Goal: Transaction & Acquisition: Purchase product/service

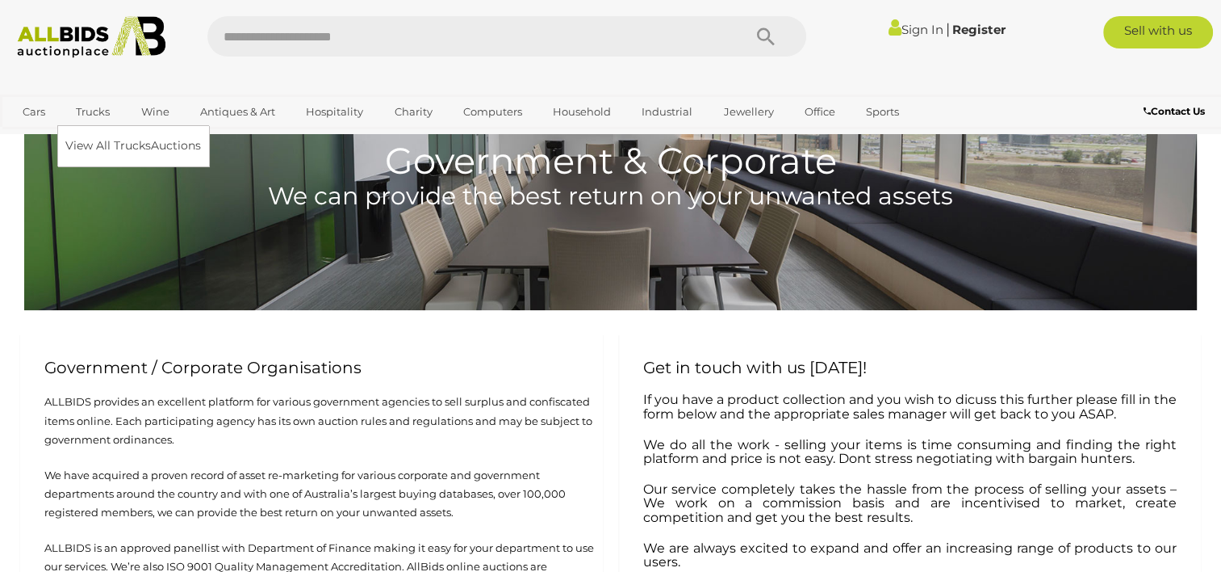
scroll to position [106, 0]
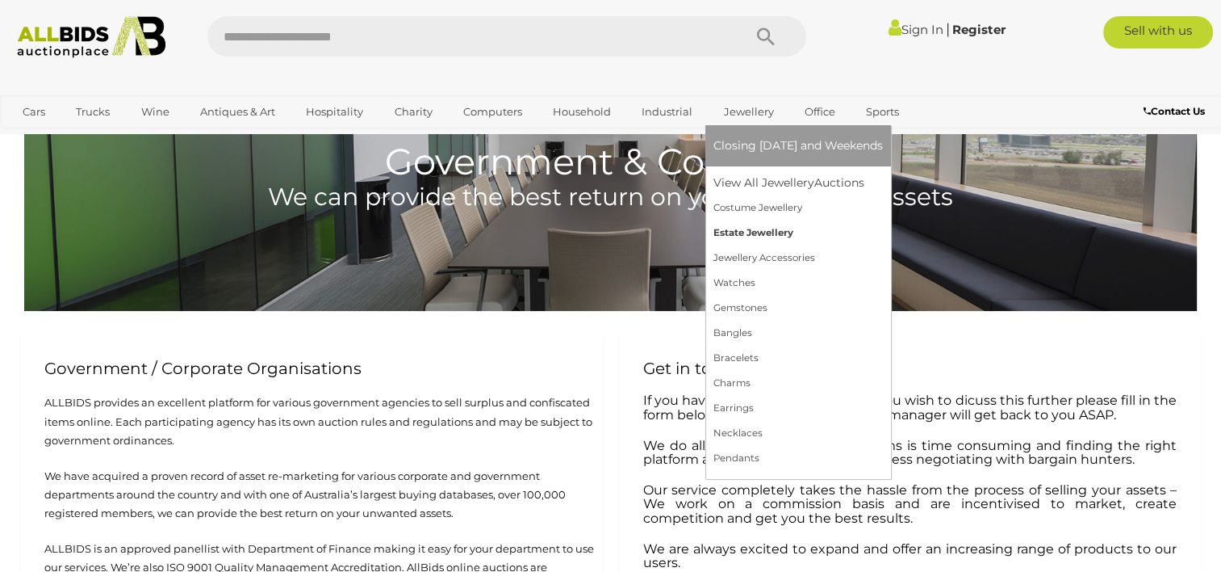
click at [733, 230] on link "Estate Jewellery" at bounding box center [799, 232] width 170 height 25
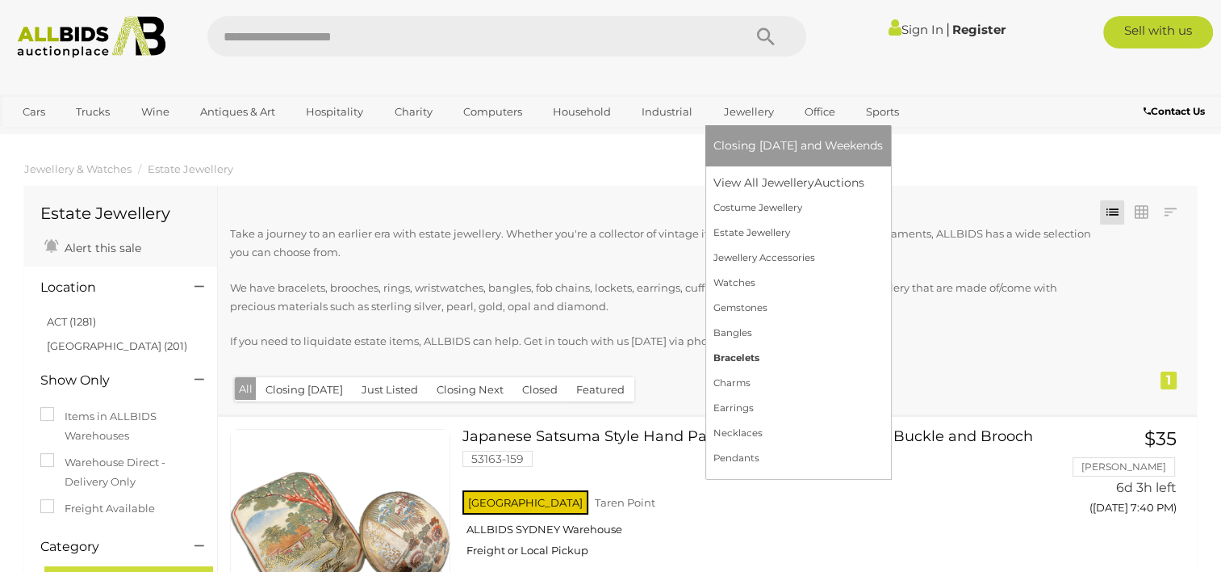
click at [735, 352] on link "Bracelets" at bounding box center [799, 358] width 170 height 25
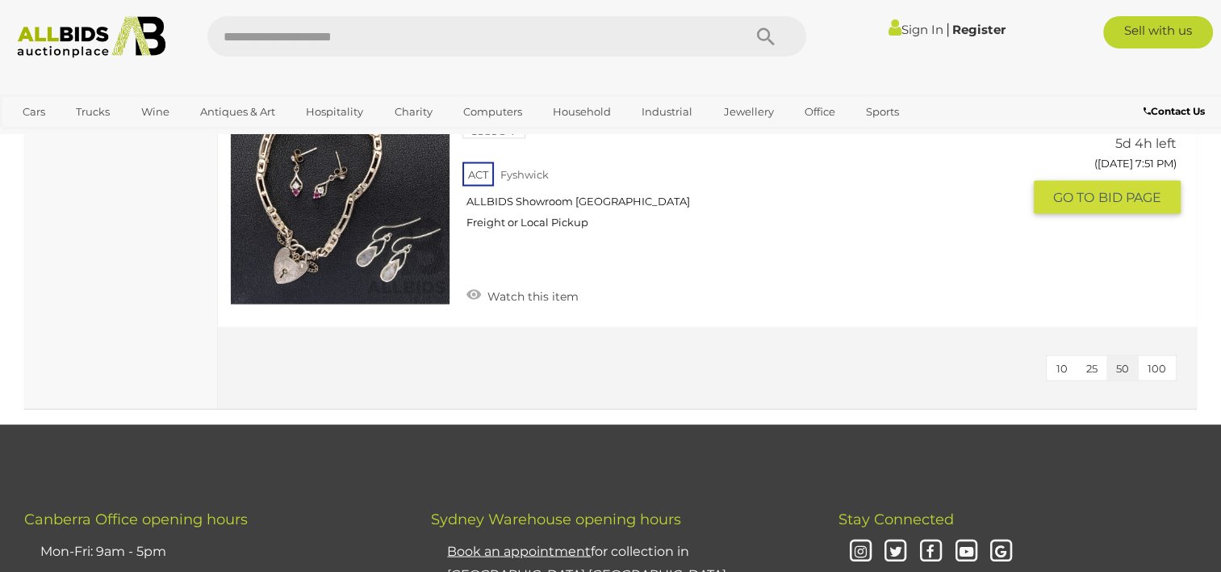
scroll to position [3000, 0]
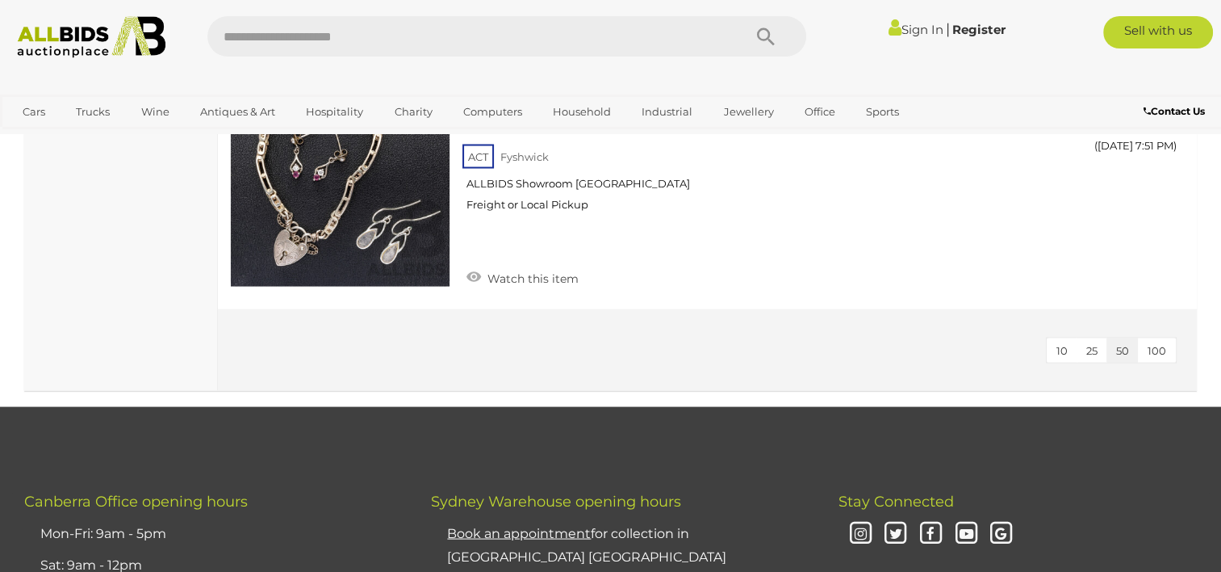
click at [1160, 343] on span "100" at bounding box center [1157, 349] width 19 height 13
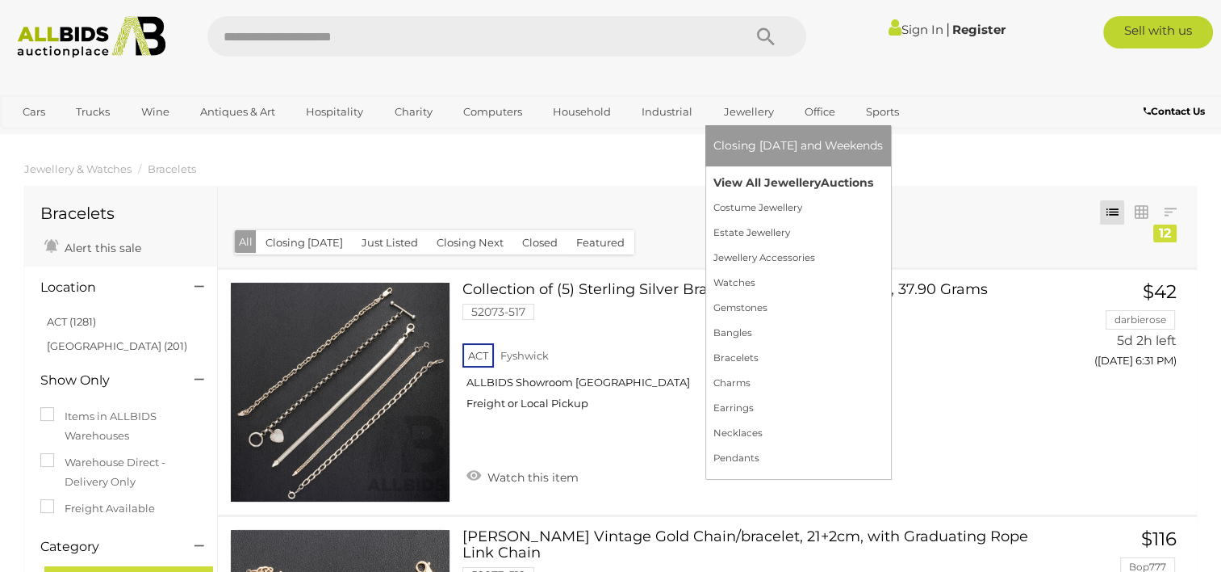
click at [740, 184] on link "View All Jewellery Auctions" at bounding box center [799, 182] width 170 height 25
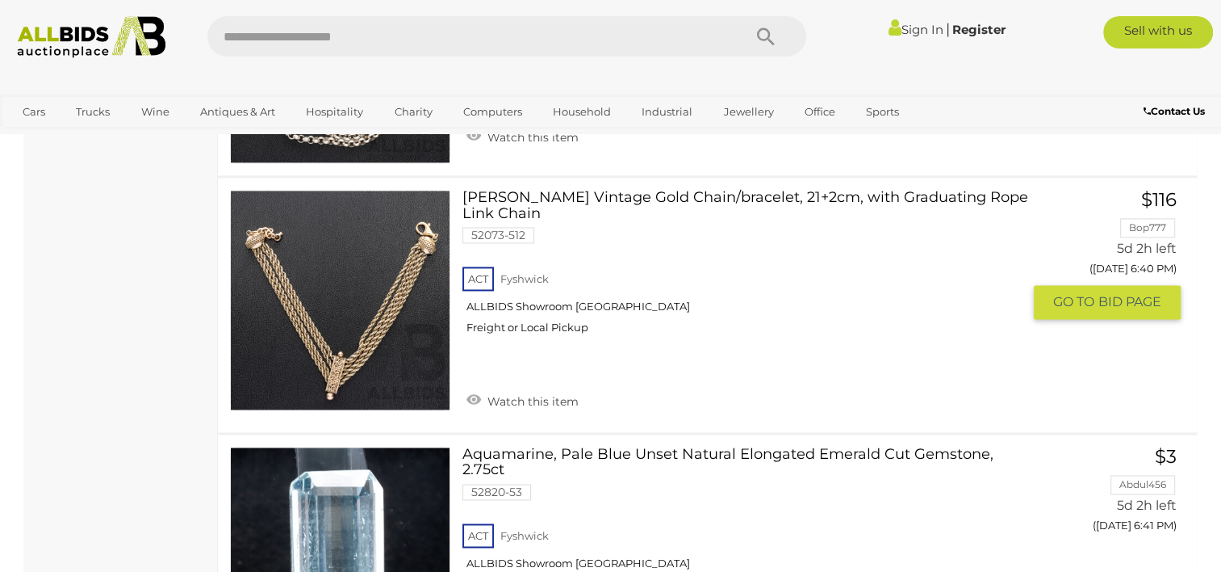
scroll to position [2318, 0]
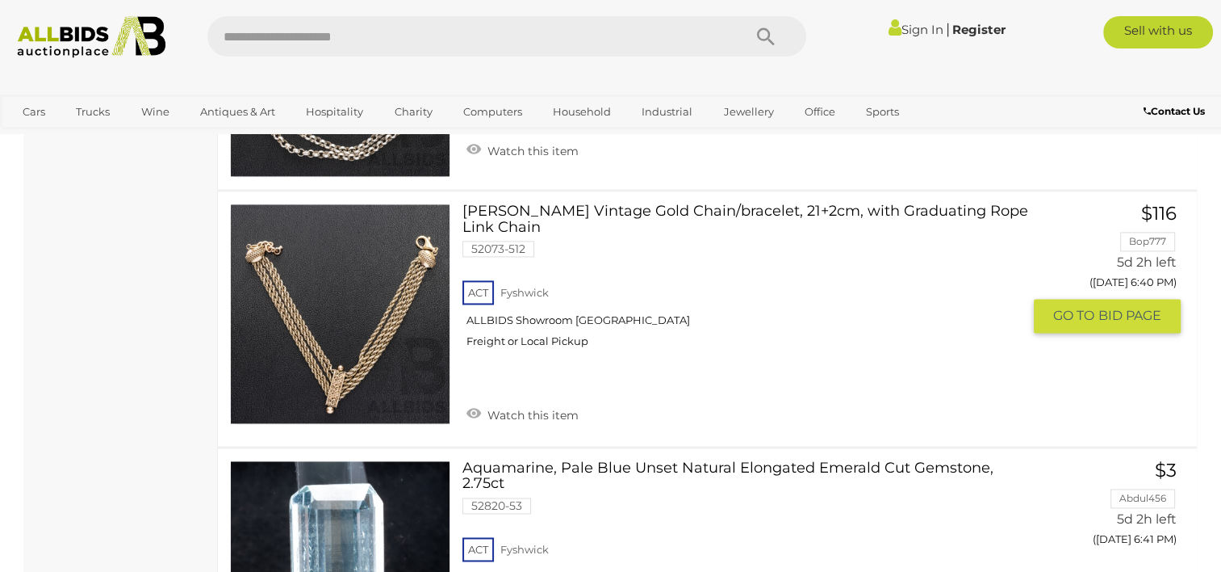
click at [596, 208] on link "Albertina Vintage Gold Chain/bracelet, 21+2cm, with Graduating Rope Link Chain …" at bounding box center [748, 281] width 547 height 157
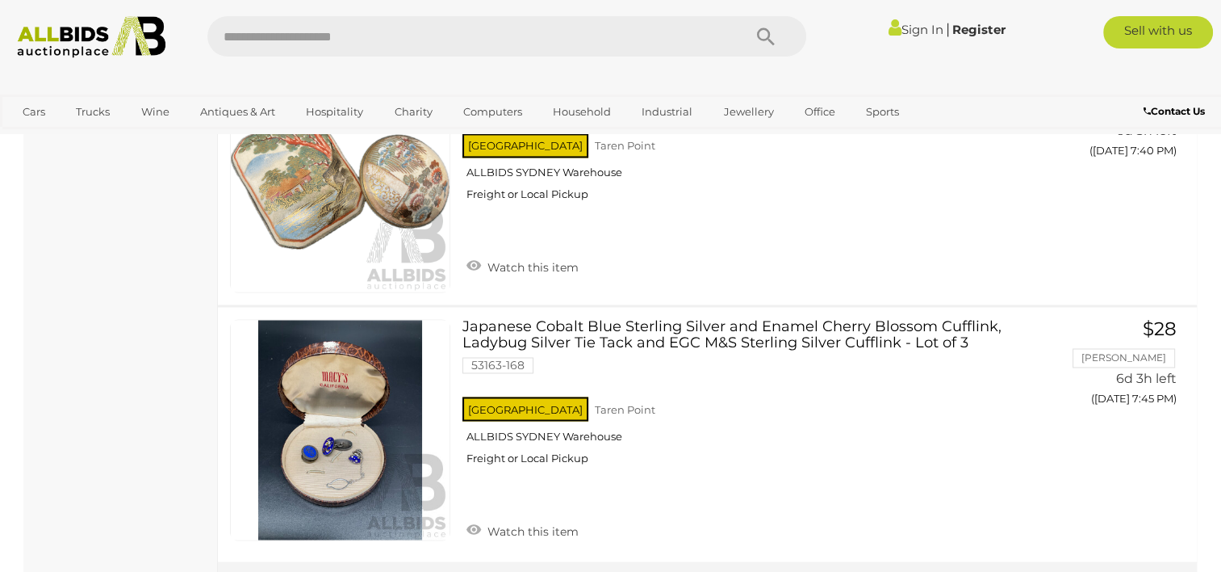
scroll to position [14890, 0]
